Goal: Check status

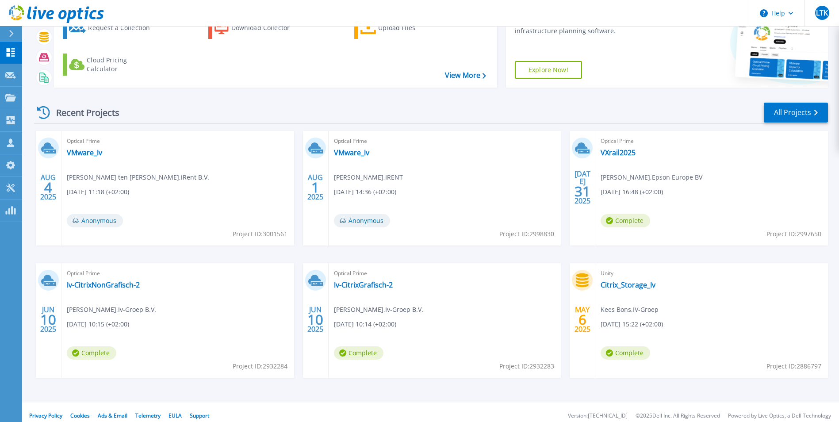
scroll to position [68, 0]
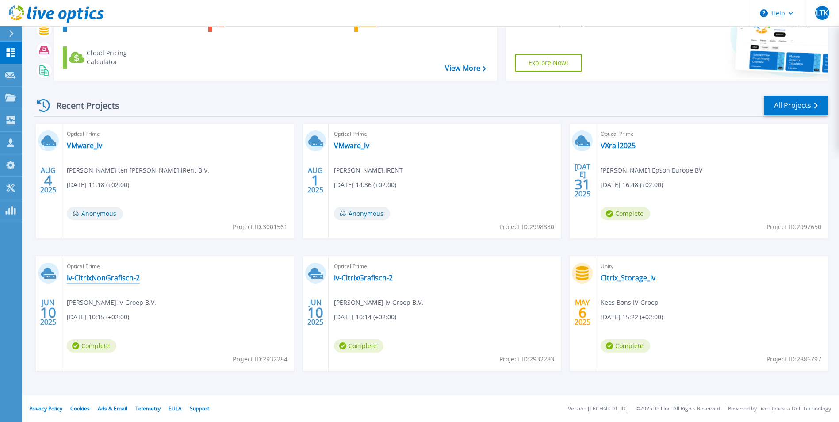
click at [110, 277] on link "Iv-CitrixNonGrafisch-2" at bounding box center [103, 277] width 73 height 9
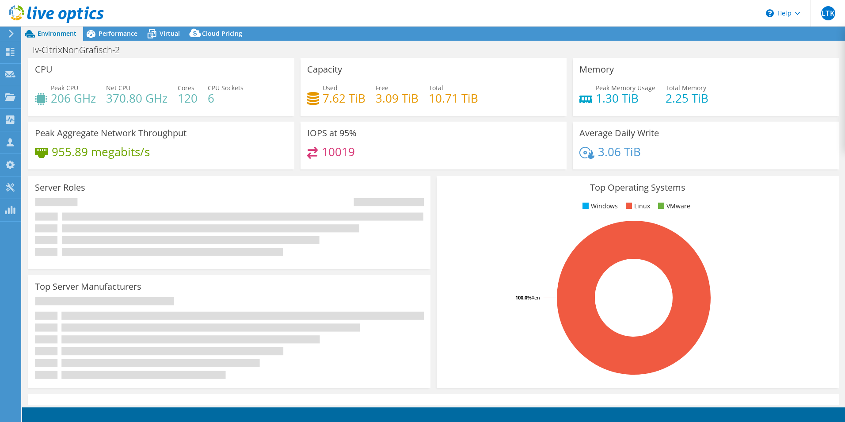
select select "USD"
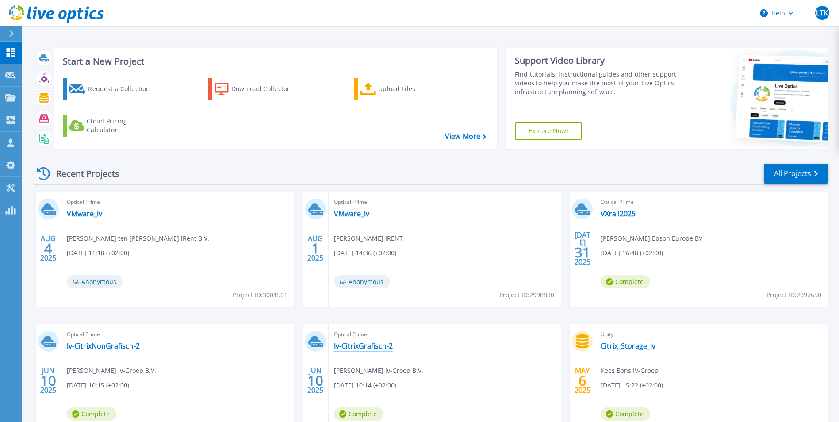
click at [375, 349] on link "Iv-CitrixGrafisch-2" at bounding box center [363, 345] width 59 height 9
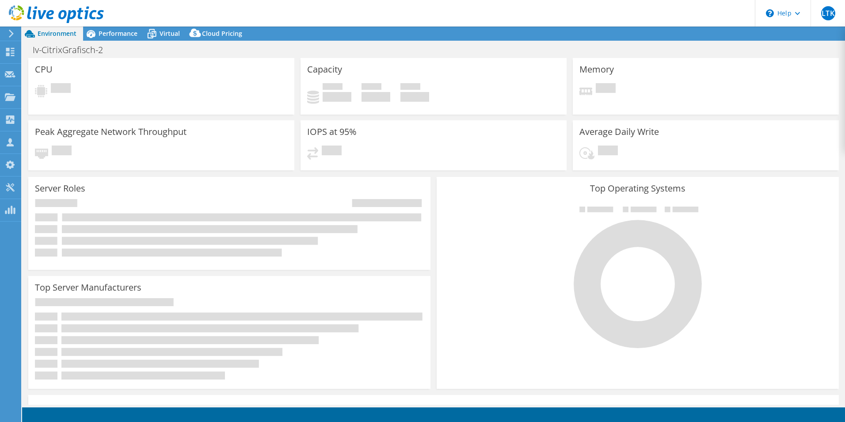
select select "USD"
